Goal: Use online tool/utility: Utilize a website feature to perform a specific function

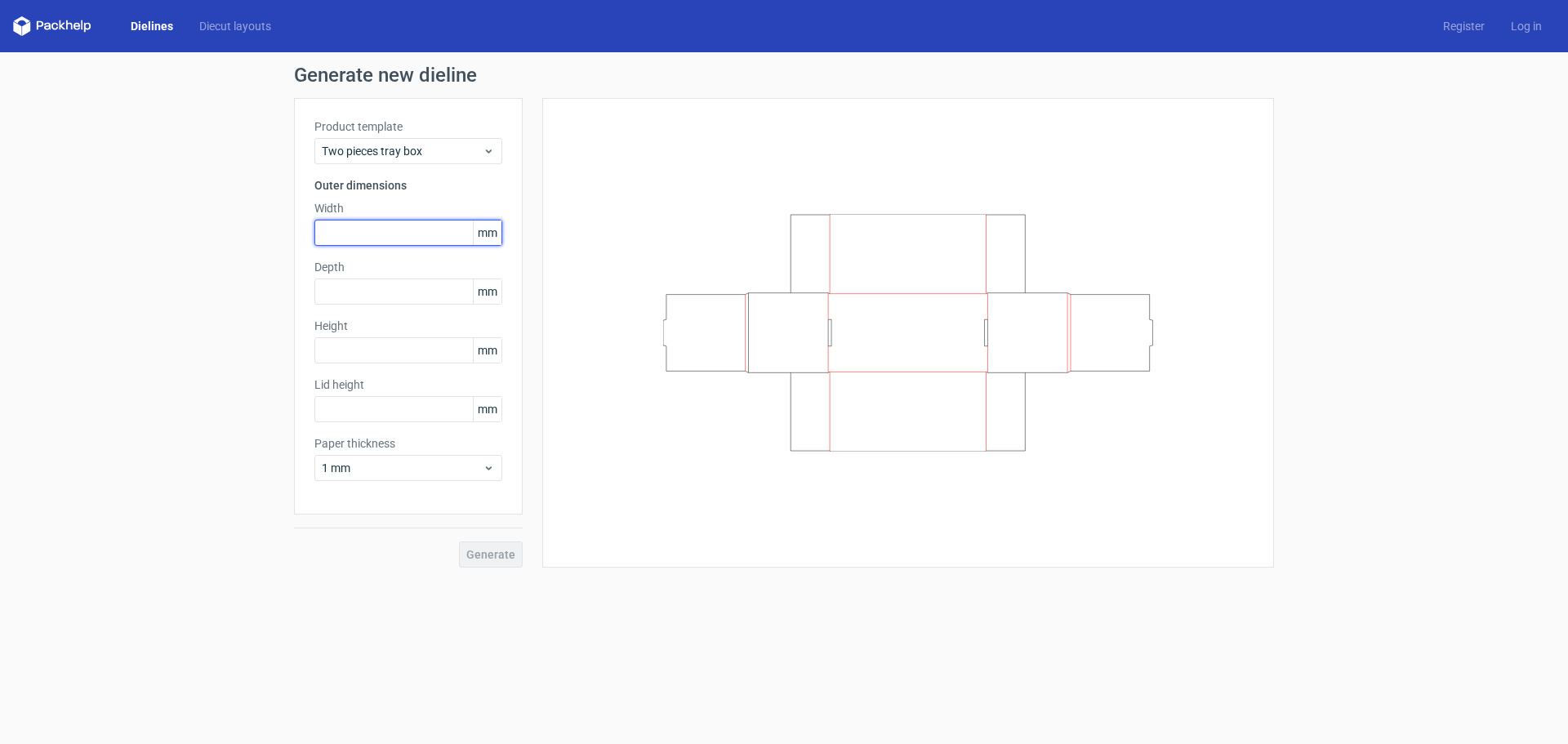
click at [424, 239] on input "text" at bounding box center [408, 233] width 188 height 26
type input "2"
type input "355"
click at [422, 294] on input "text" at bounding box center [408, 292] width 188 height 26
type input "280"
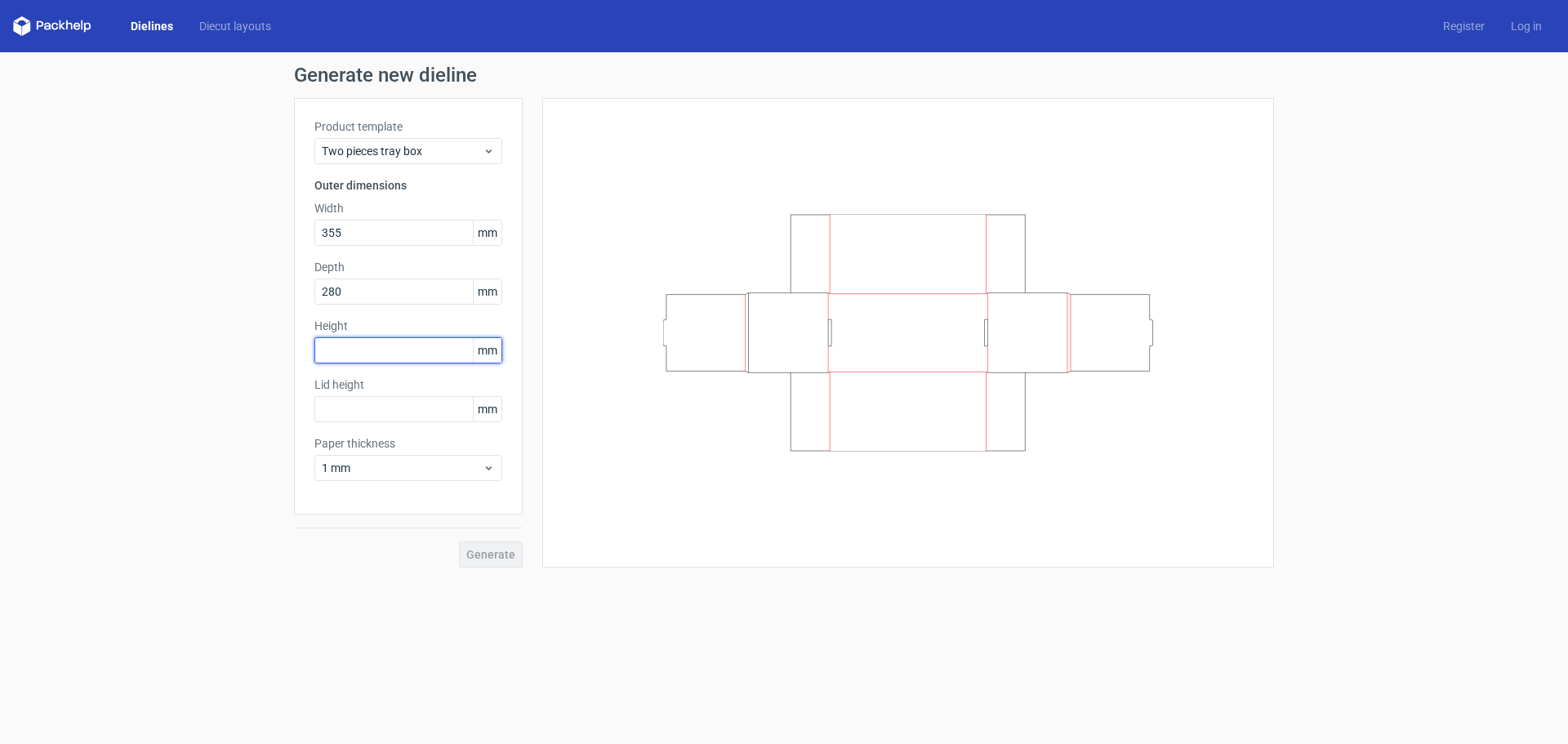
click at [405, 347] on input "text" at bounding box center [408, 350] width 188 height 26
type input "50"
click at [456, 498] on div "Product template Two pieces tray box Outer dimensions Width 355 mm Depth 280 mm…" at bounding box center [409, 306] width 229 height 417
click at [386, 413] on input "text" at bounding box center [408, 409] width 188 height 26
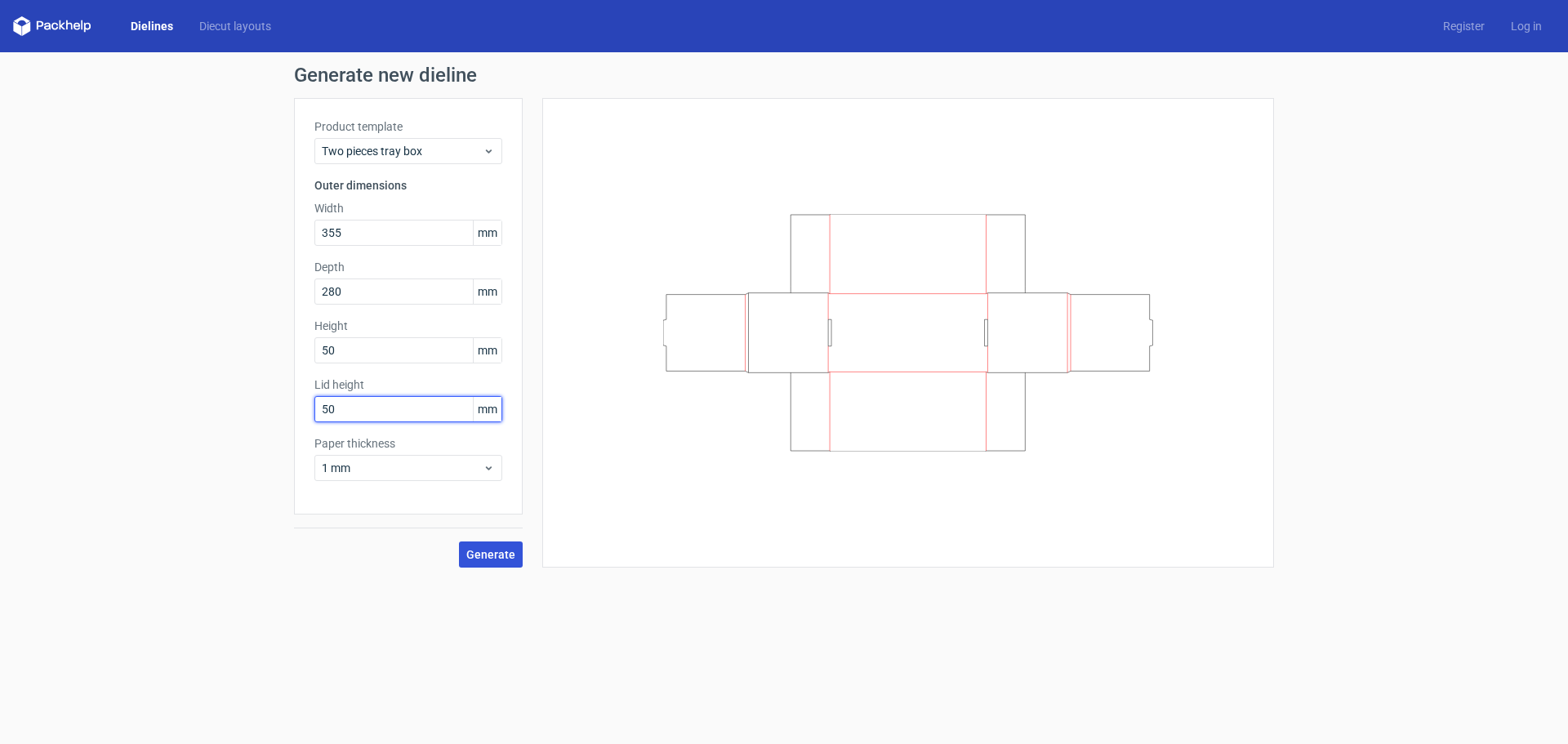
type input "50"
click at [501, 552] on span "Generate" at bounding box center [491, 554] width 49 height 12
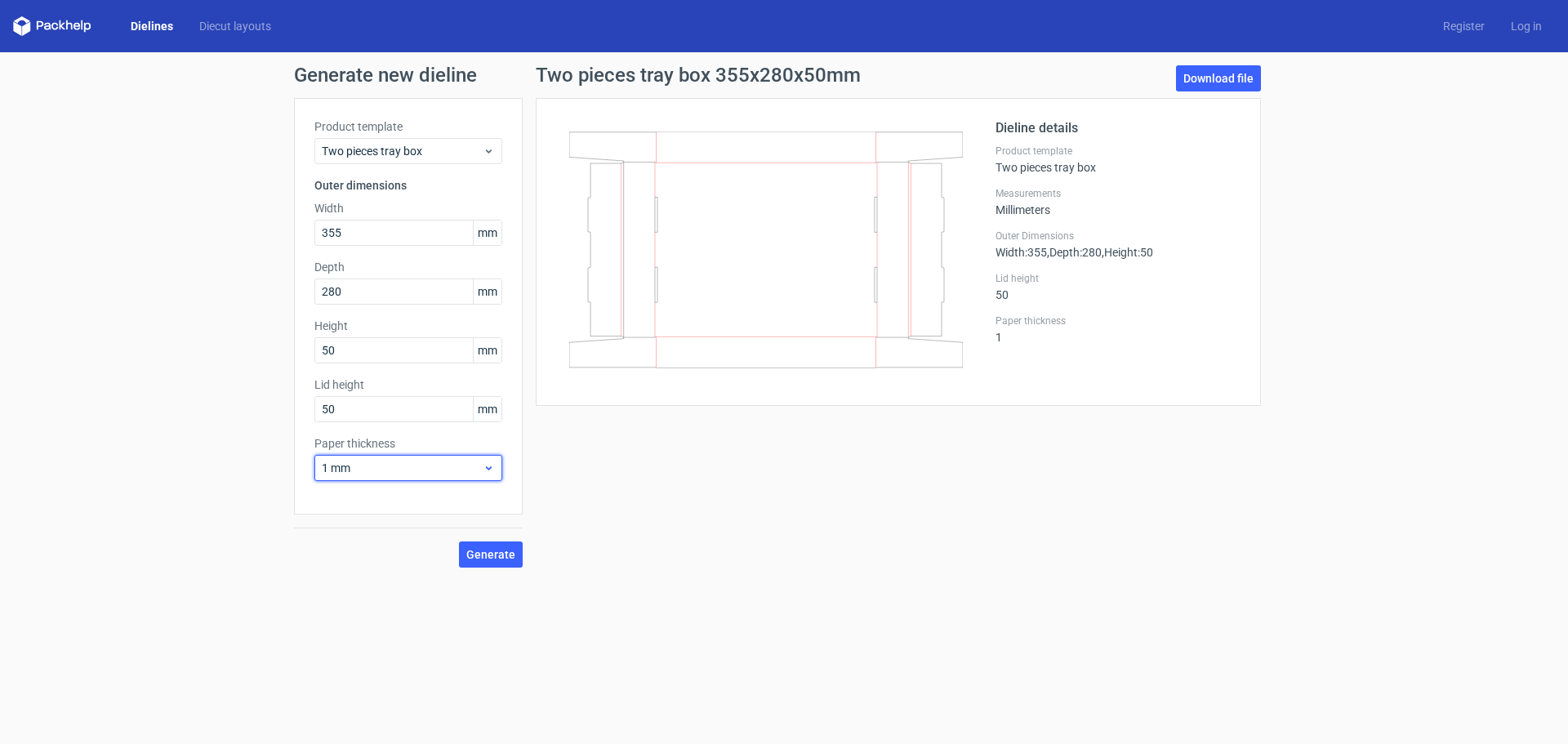
click at [488, 468] on use at bounding box center [489, 468] width 5 height 4
click at [369, 628] on div "4 mm" at bounding box center [408, 634] width 174 height 26
click at [488, 560] on span "Generate" at bounding box center [491, 554] width 49 height 12
click at [144, 21] on link "Dielines" at bounding box center [152, 26] width 69 height 16
